Goal: Task Accomplishment & Management: Manage account settings

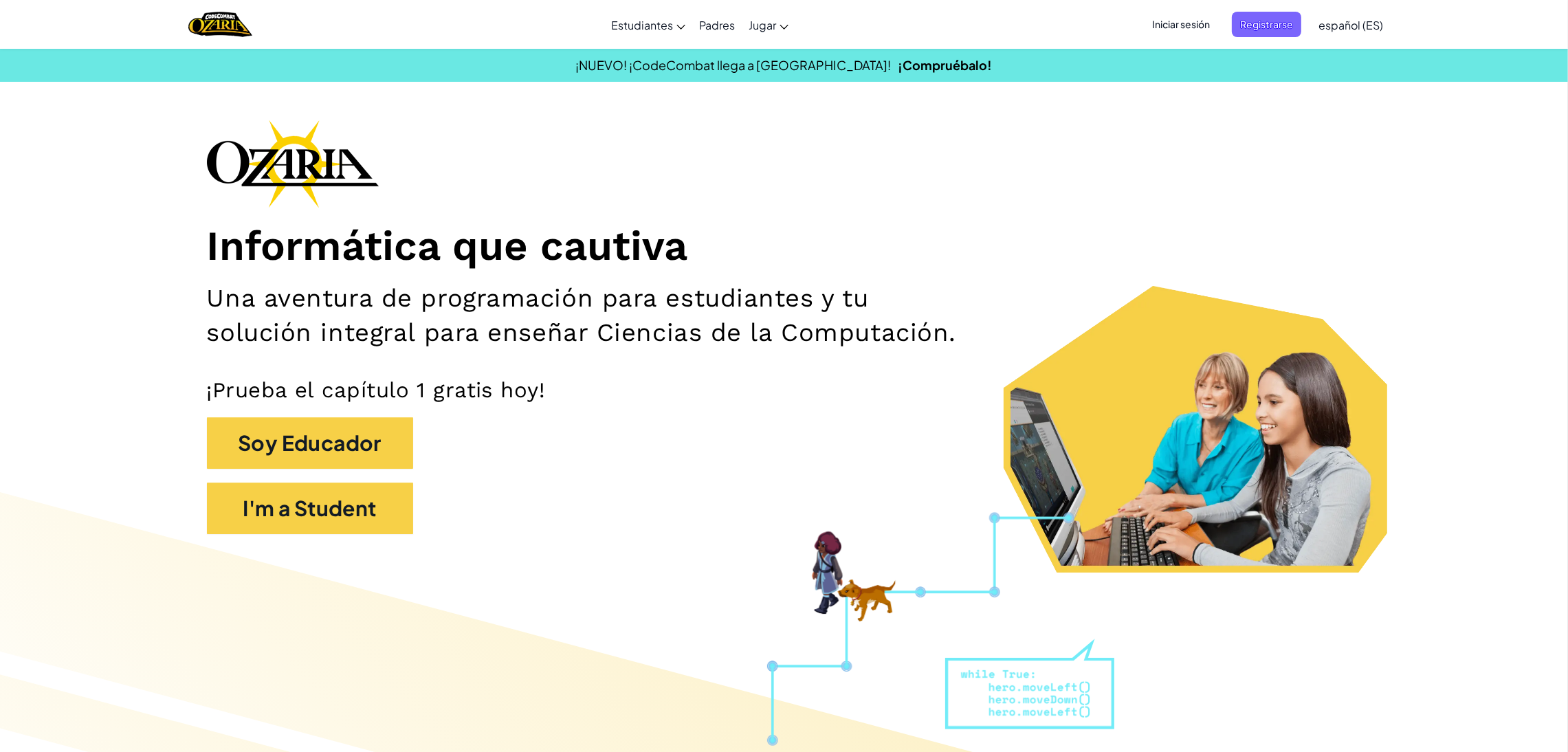
click at [1202, 15] on span "Iniciar sesión" at bounding box center [1181, 24] width 74 height 26
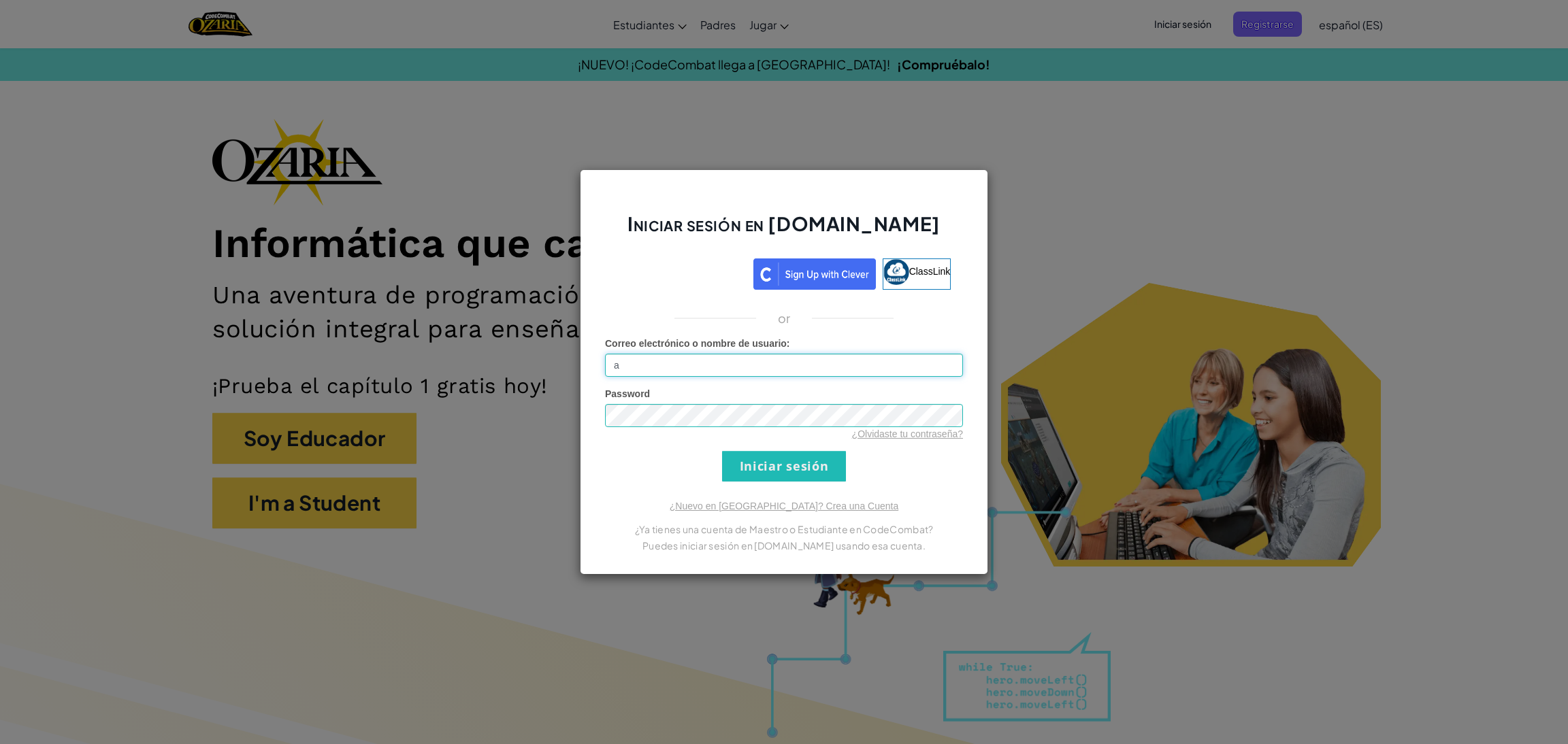
click at [840, 375] on input "a" at bounding box center [784, 365] width 358 height 23
type input "[EMAIL_ADDRESS][DOMAIN_NAME]"
click at [823, 404] on div at bounding box center [784, 416] width 358 height 23
click at [806, 465] on input "Iniciar sesión" at bounding box center [784, 466] width 124 height 31
